Goal: Information Seeking & Learning: Learn about a topic

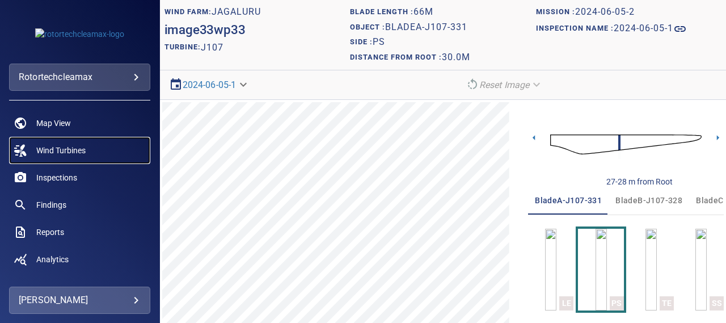
click at [61, 147] on span "Wind Turbines" at bounding box center [60, 150] width 49 height 11
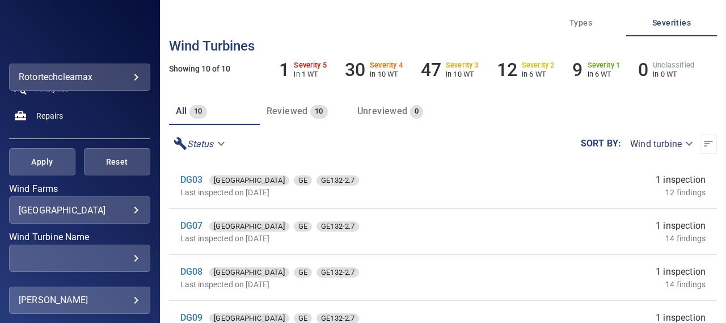
scroll to position [227, 0]
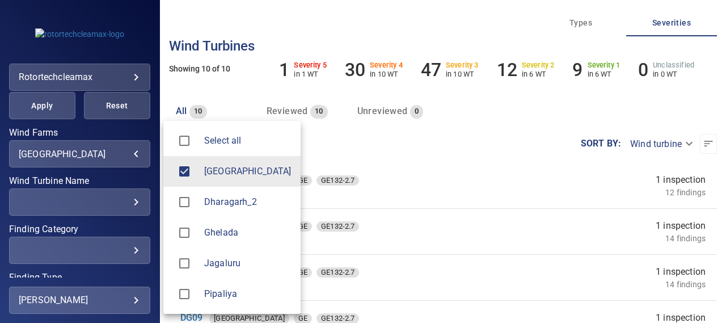
click at [126, 154] on body "**********" at bounding box center [363, 161] width 726 height 323
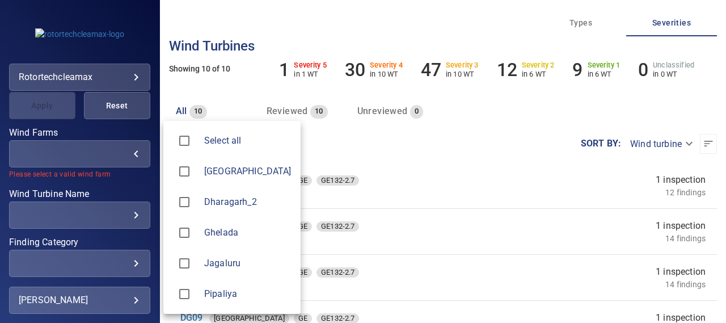
type input "********"
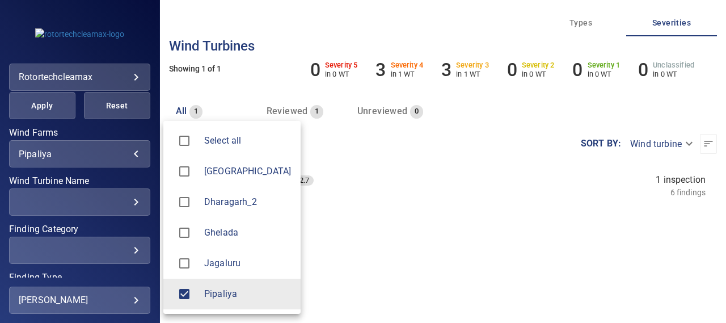
click at [357, 212] on div at bounding box center [363, 161] width 726 height 323
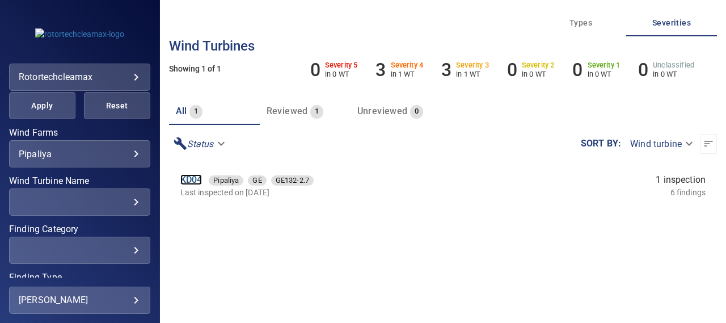
click at [194, 179] on link "KD04" at bounding box center [191, 179] width 22 height 11
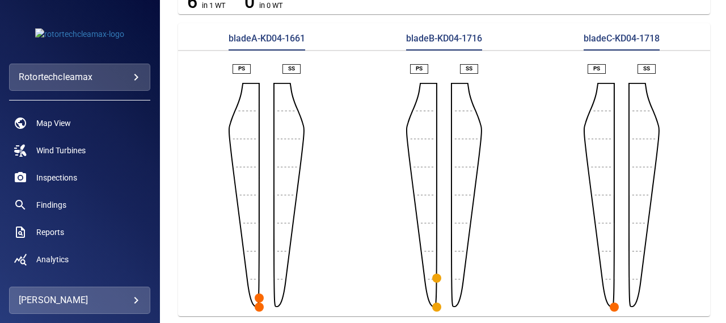
scroll to position [255, 0]
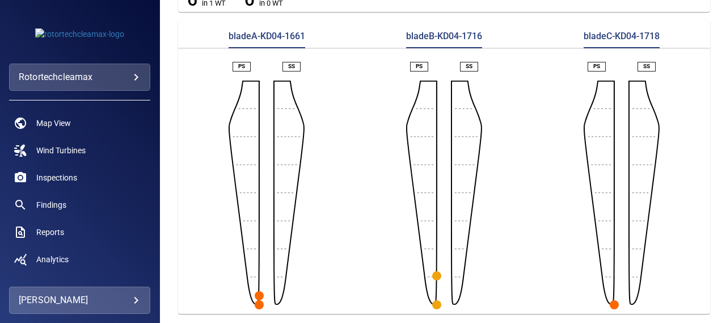
click at [258, 300] on circle "button" at bounding box center [259, 304] width 9 height 9
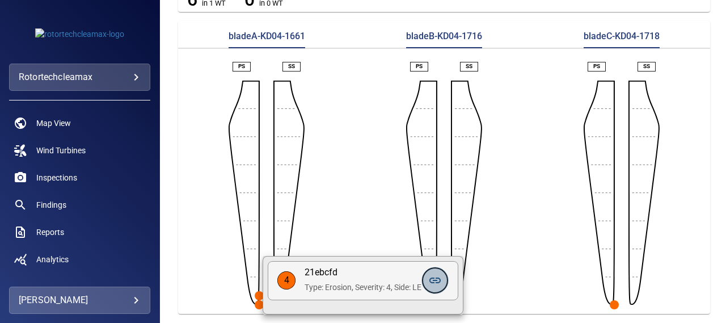
click at [435, 280] on icon at bounding box center [434, 280] width 11 height 6
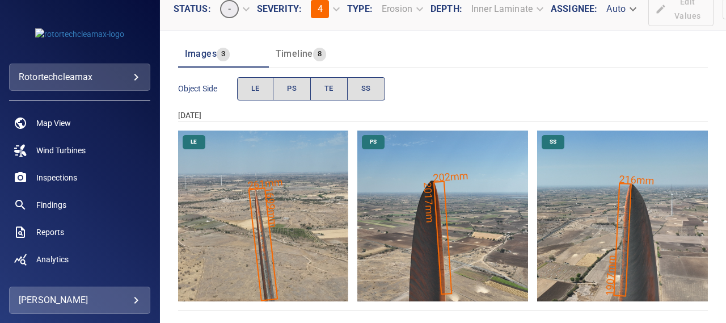
scroll to position [124, 0]
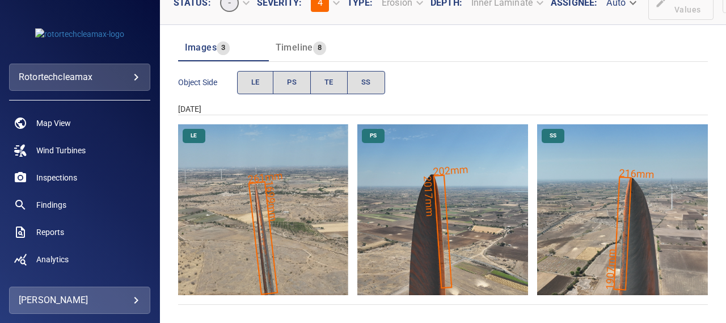
click at [282, 217] on img "Pipaliya/KD04/2025-03-15-1/2025-03-15-1/image22wp22.jpg" at bounding box center [263, 209] width 171 height 171
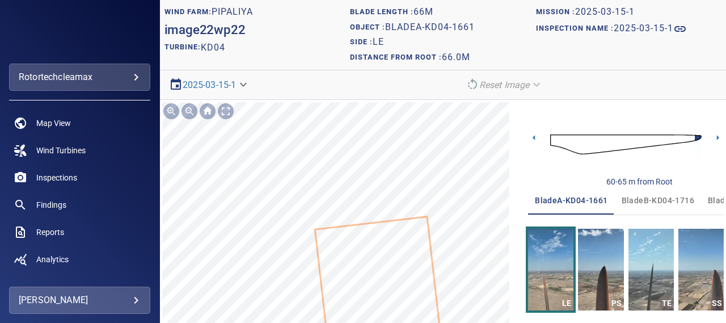
click at [390, 94] on section "**********" at bounding box center [443, 161] width 566 height 323
click at [424, 95] on section "**********" at bounding box center [443, 161] width 566 height 323
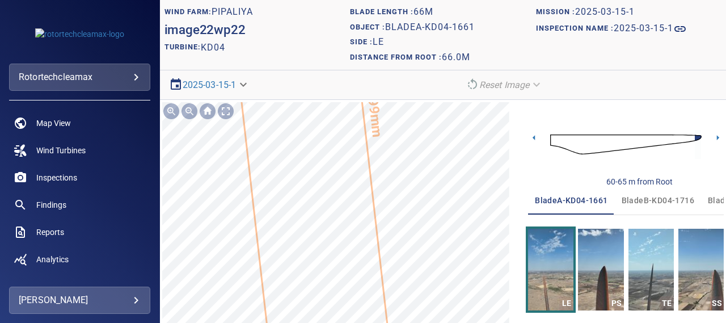
scroll to position [91, 0]
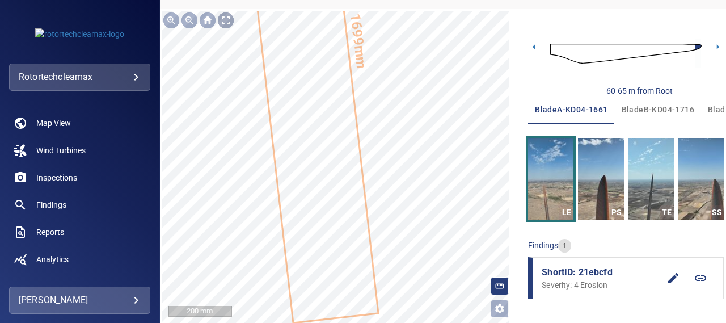
click at [225, 19] on div at bounding box center [226, 20] width 18 height 18
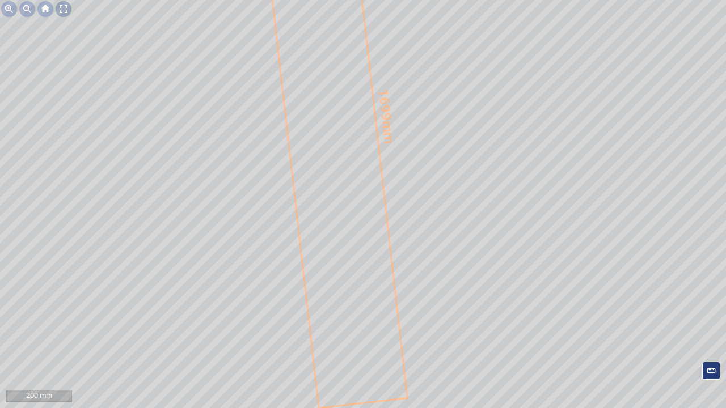
click at [62, 9] on div at bounding box center [63, 9] width 18 height 18
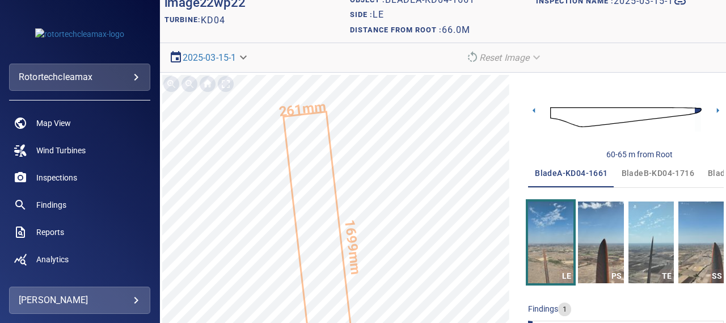
click at [650, 167] on span "bladeB-KD04-1716" at bounding box center [657, 173] width 73 height 14
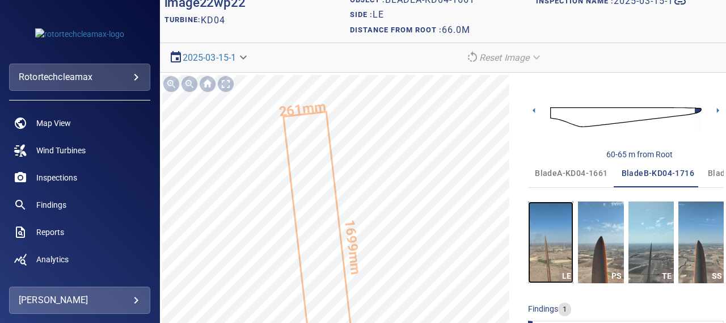
click at [543, 223] on img "button" at bounding box center [550, 242] width 45 height 82
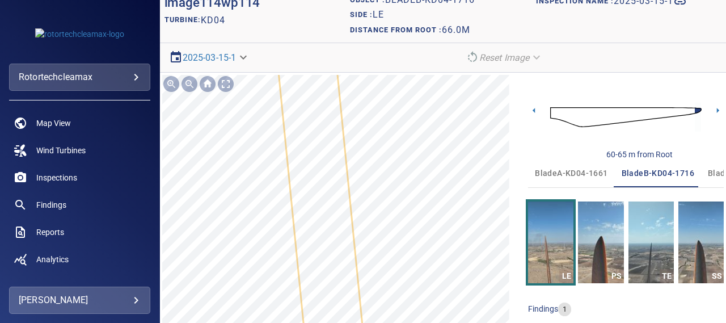
click at [392, 71] on section "**********" at bounding box center [443, 161] width 566 height 323
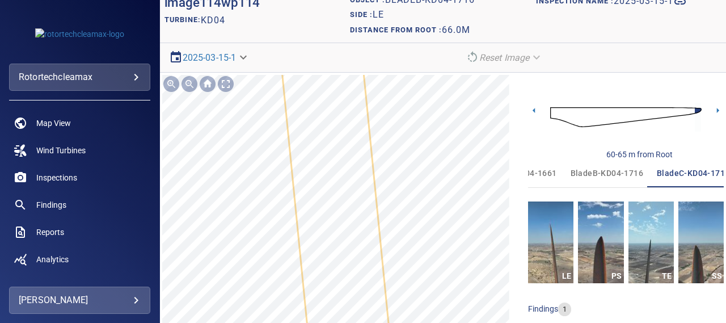
scroll to position [0, 62]
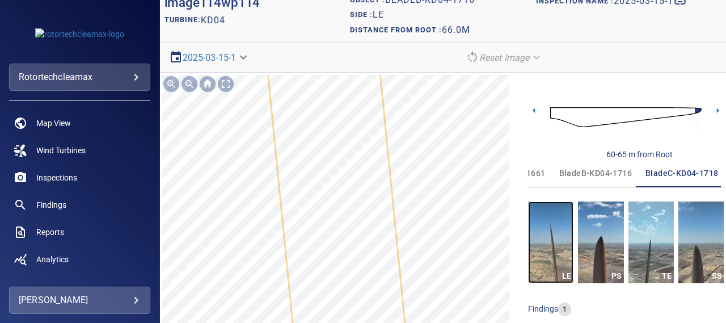
click at [528, 222] on img "button" at bounding box center [550, 242] width 45 height 82
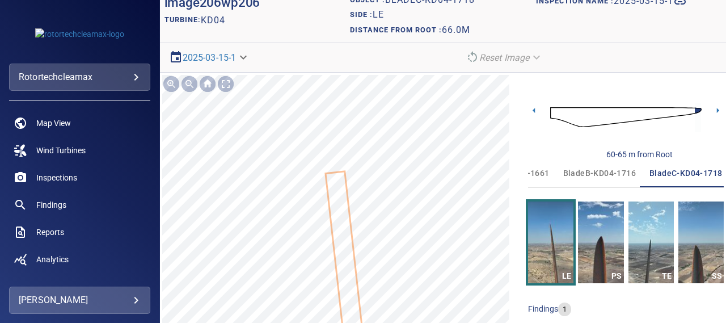
scroll to position [0, 62]
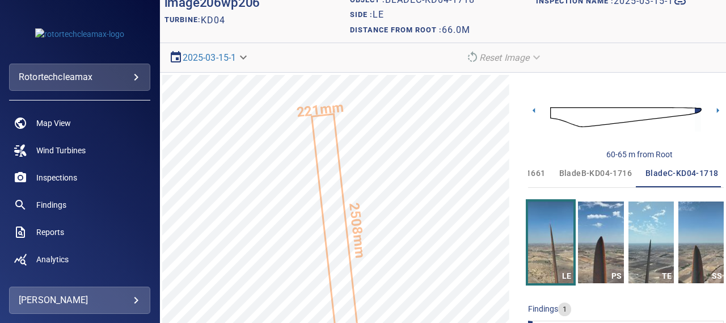
click at [550, 113] on img at bounding box center [625, 117] width 151 height 37
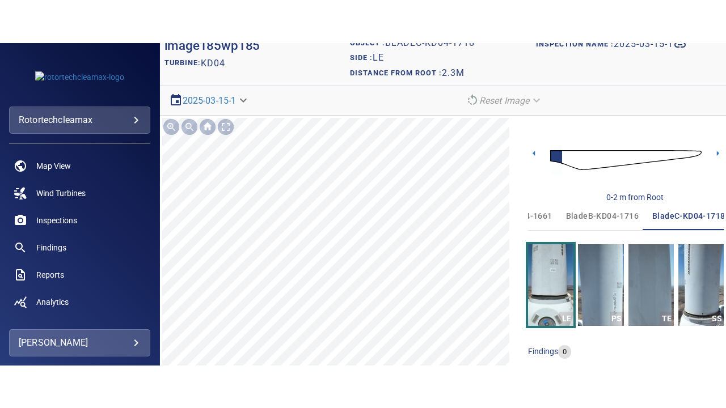
scroll to position [0, 62]
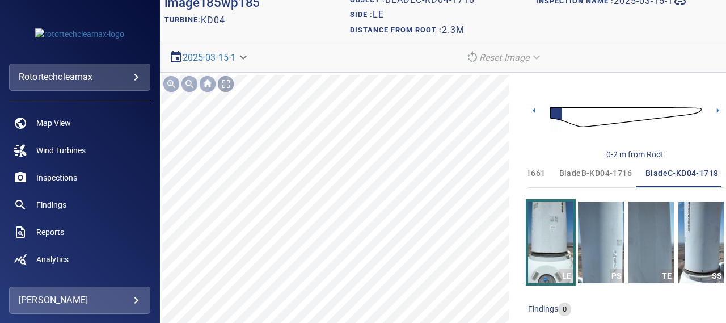
click at [225, 84] on div at bounding box center [226, 84] width 18 height 18
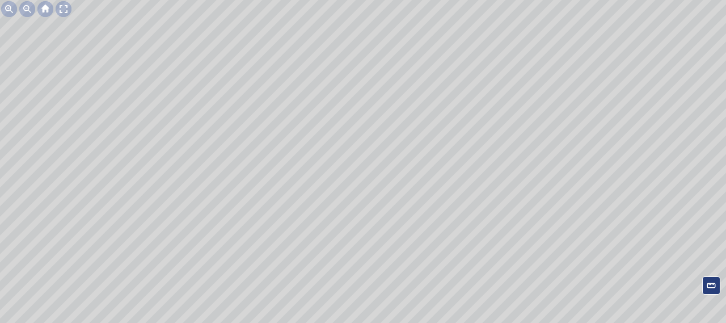
scroll to position [0, 0]
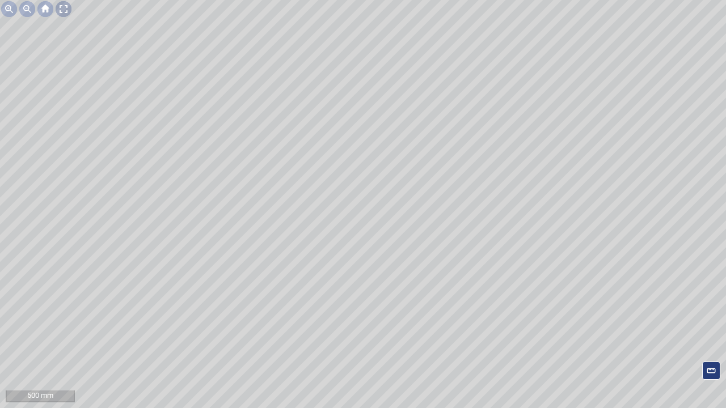
click at [62, 7] on div at bounding box center [63, 9] width 18 height 18
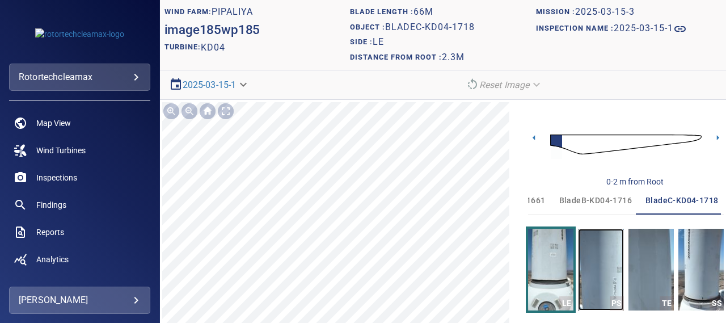
click at [604, 264] on img "button" at bounding box center [600, 269] width 45 height 82
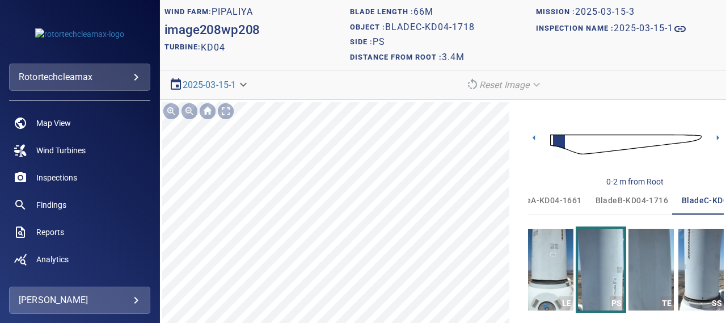
scroll to position [0, 62]
click at [528, 136] on icon at bounding box center [534, 138] width 12 height 12
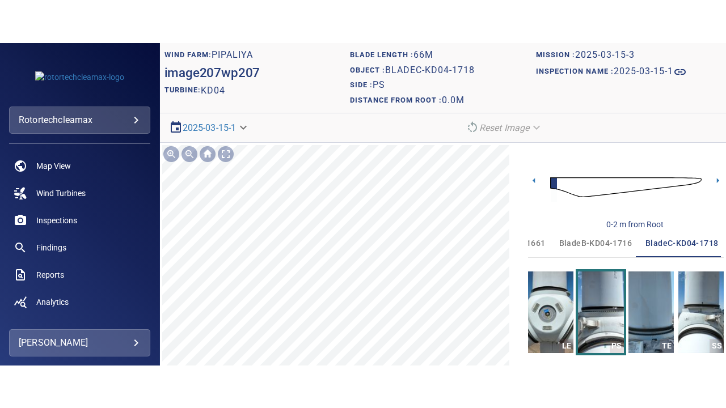
scroll to position [91, 0]
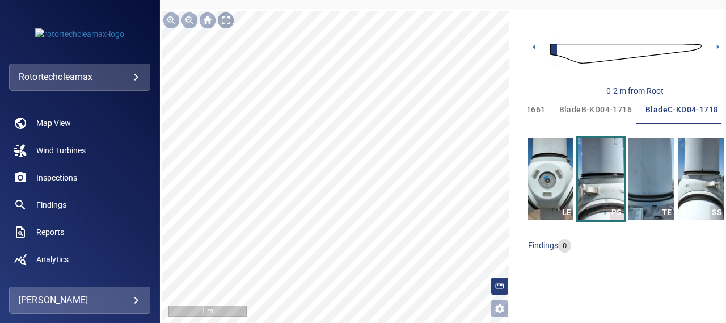
click at [229, 22] on div at bounding box center [226, 20] width 18 height 18
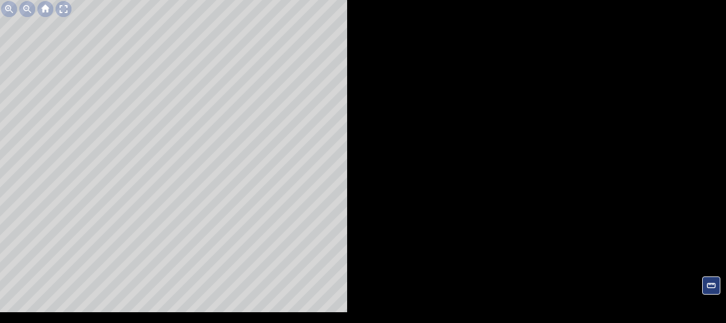
scroll to position [0, 0]
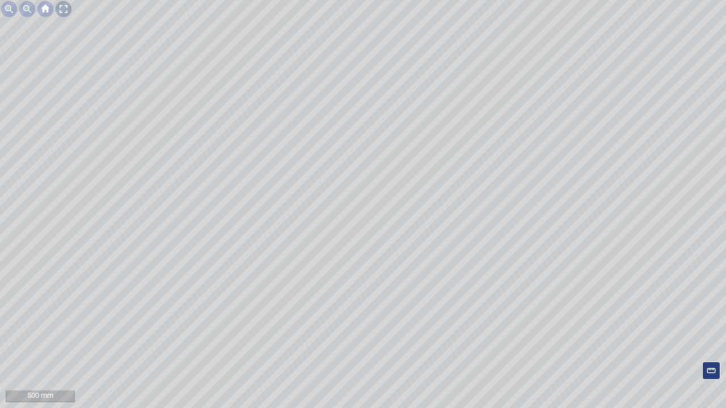
click at [70, 11] on div at bounding box center [63, 9] width 18 height 18
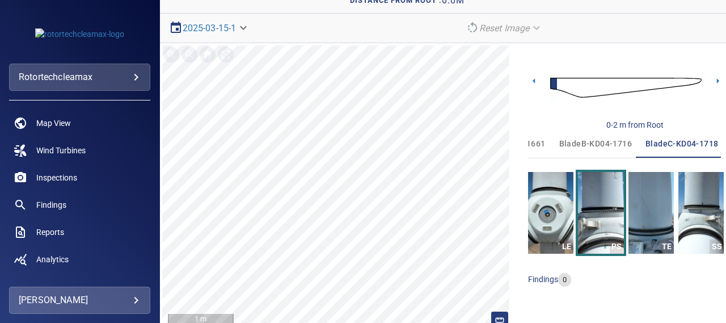
scroll to position [93, 0]
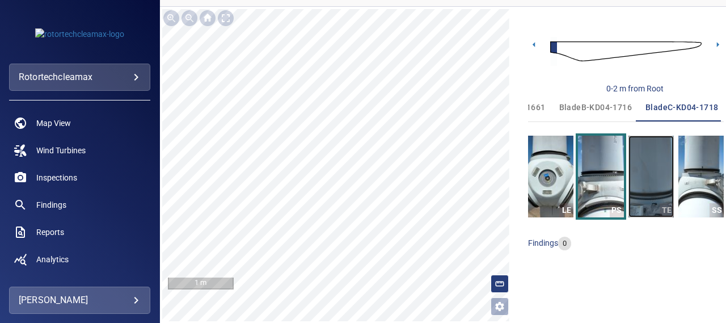
click at [657, 185] on img "button" at bounding box center [650, 177] width 45 height 82
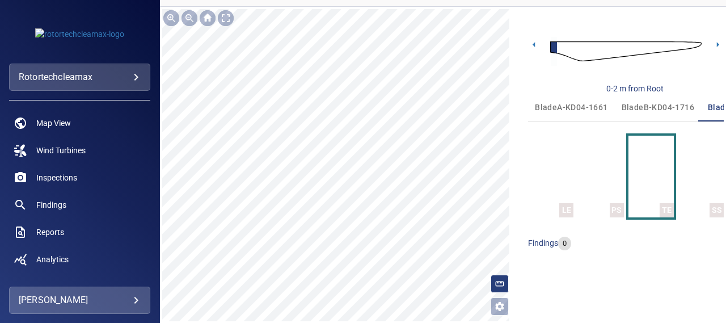
scroll to position [0, 62]
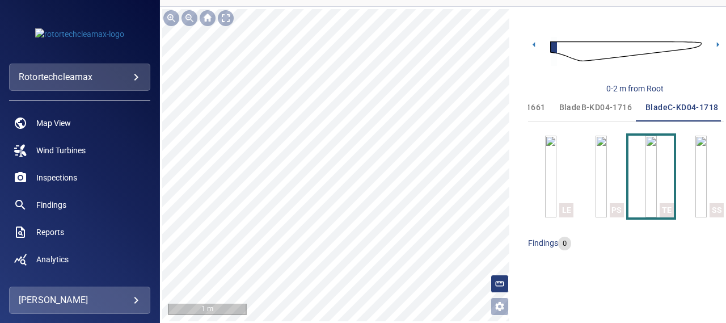
click at [511, 131] on div "**********" at bounding box center [443, 165] width 566 height 316
